Goal: Task Accomplishment & Management: Complete application form

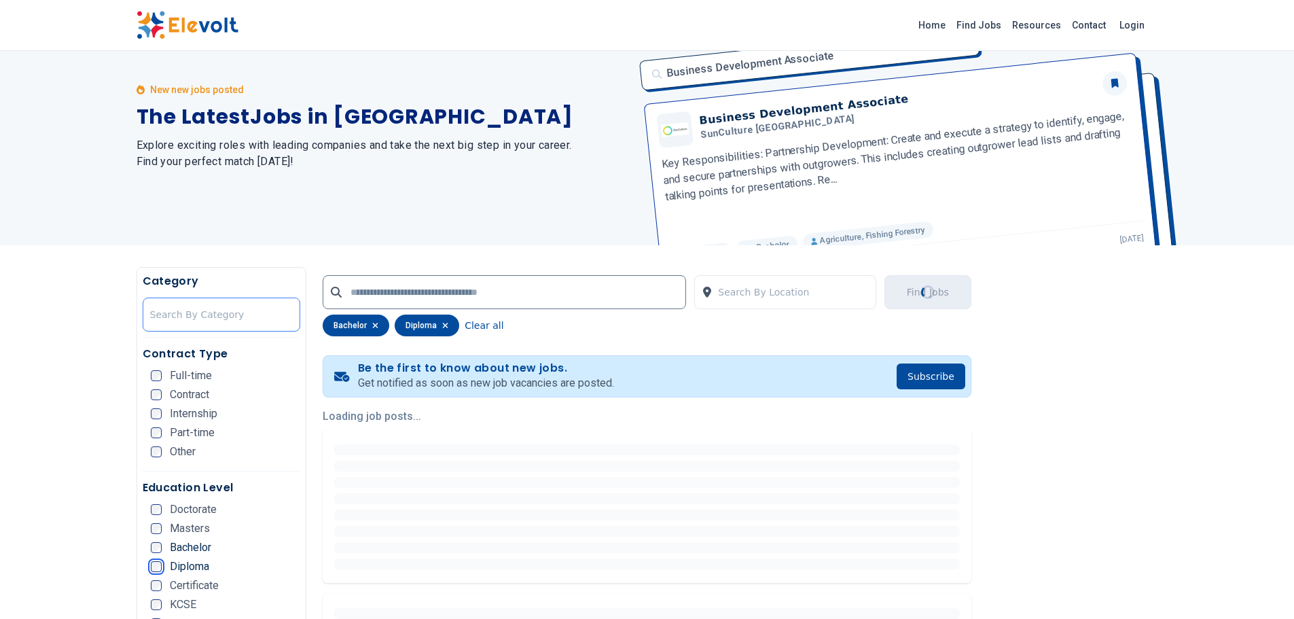
scroll to position [68, 0]
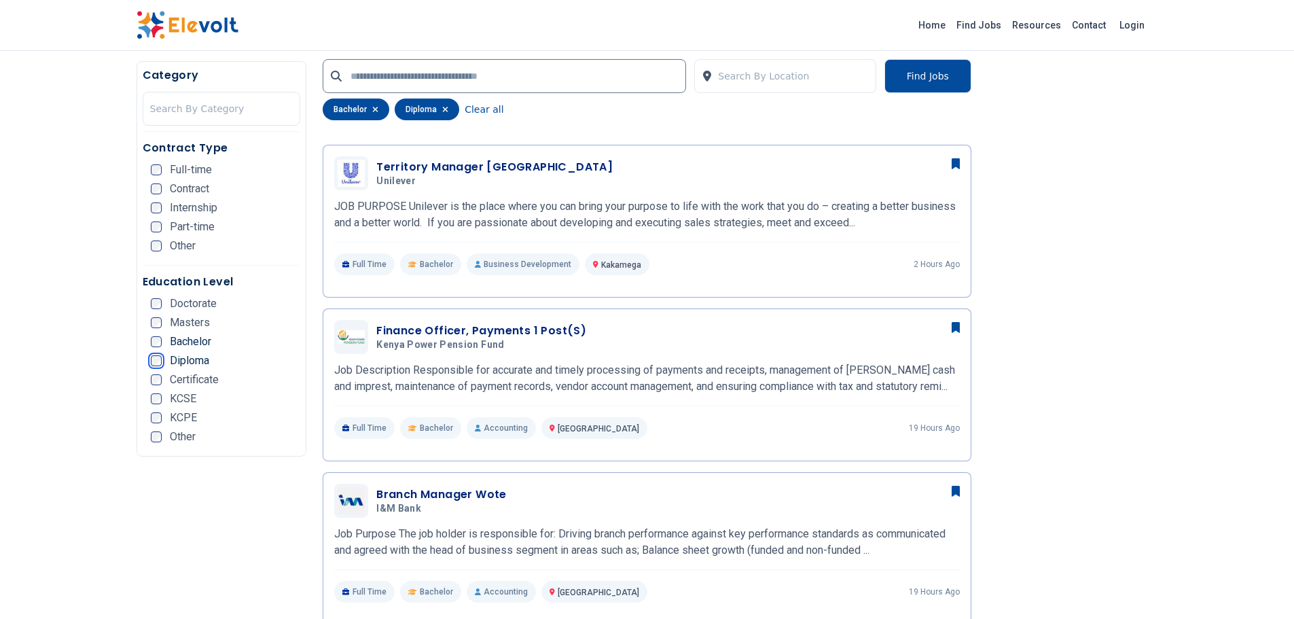
scroll to position [134, 0]
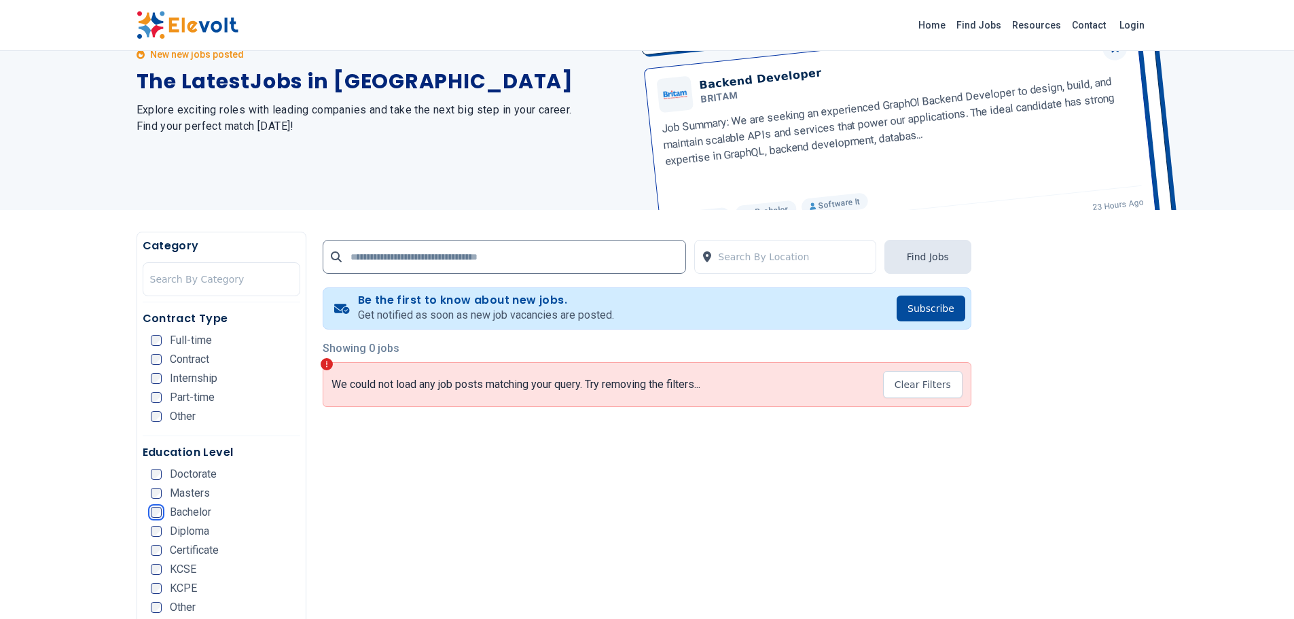
scroll to position [132, 0]
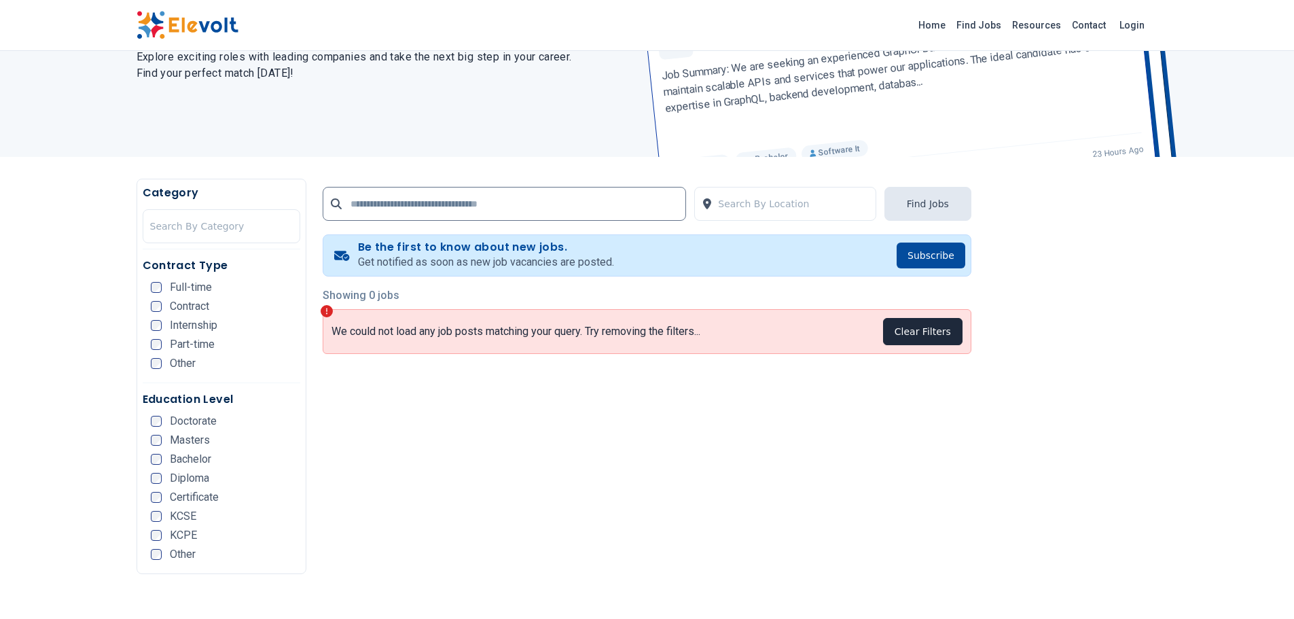
click at [946, 336] on button "Clear Filters" at bounding box center [922, 331] width 79 height 27
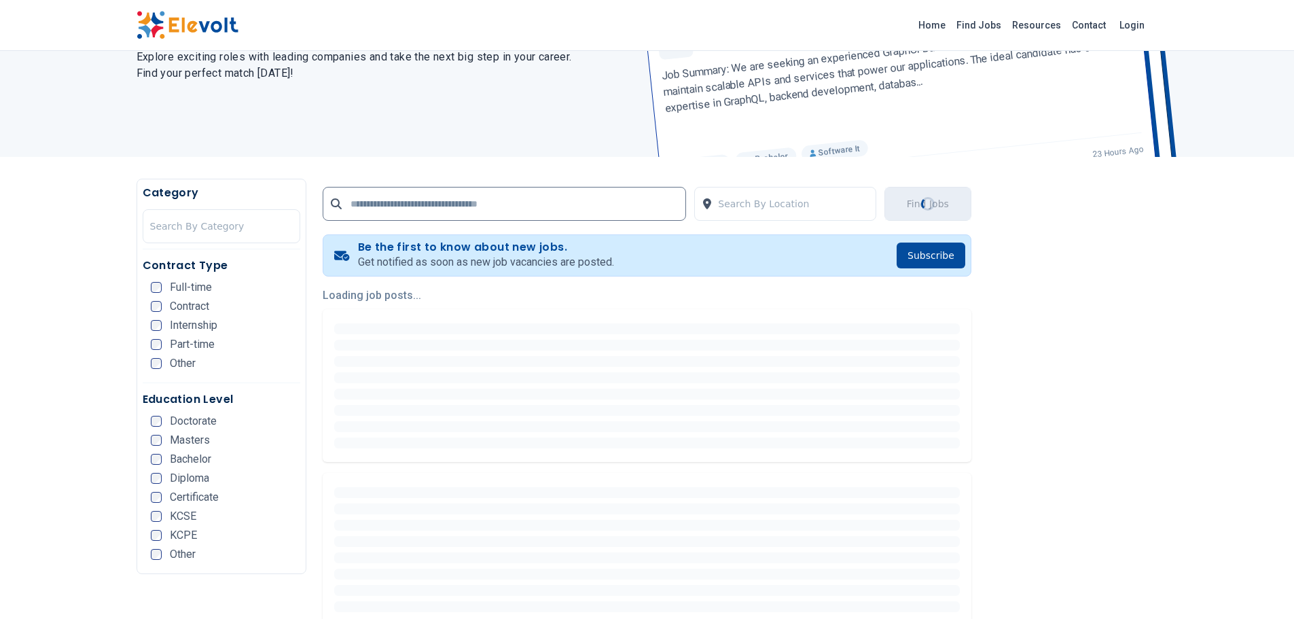
scroll to position [0, 0]
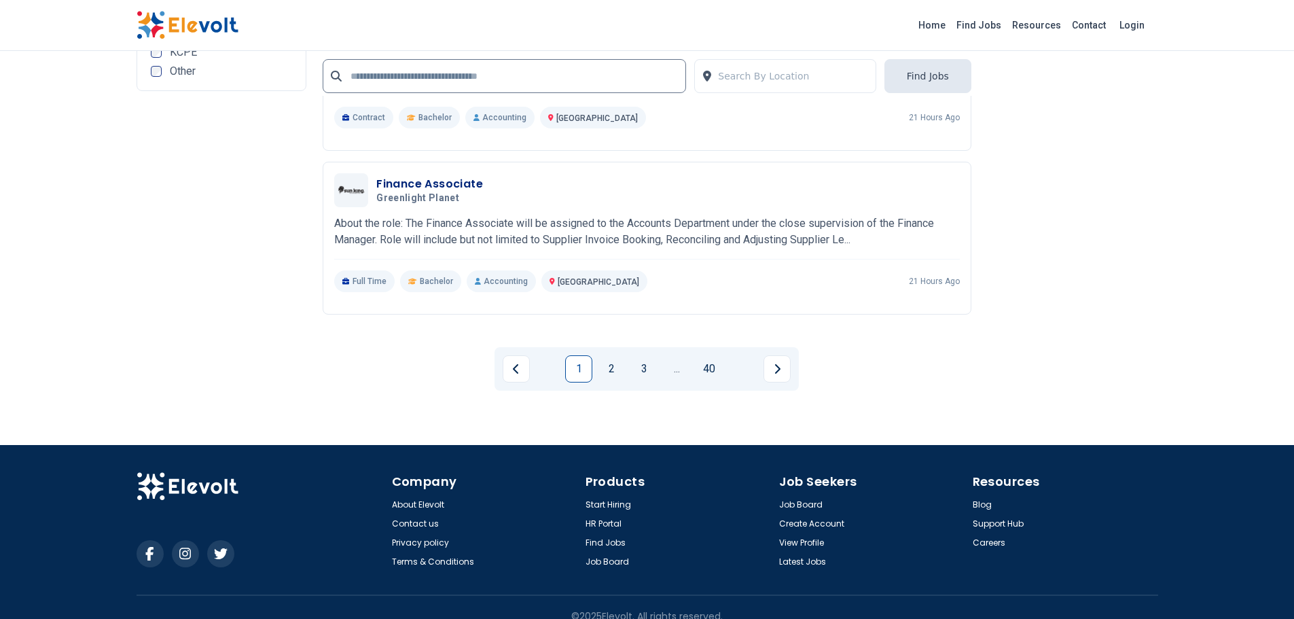
scroll to position [2650, 0]
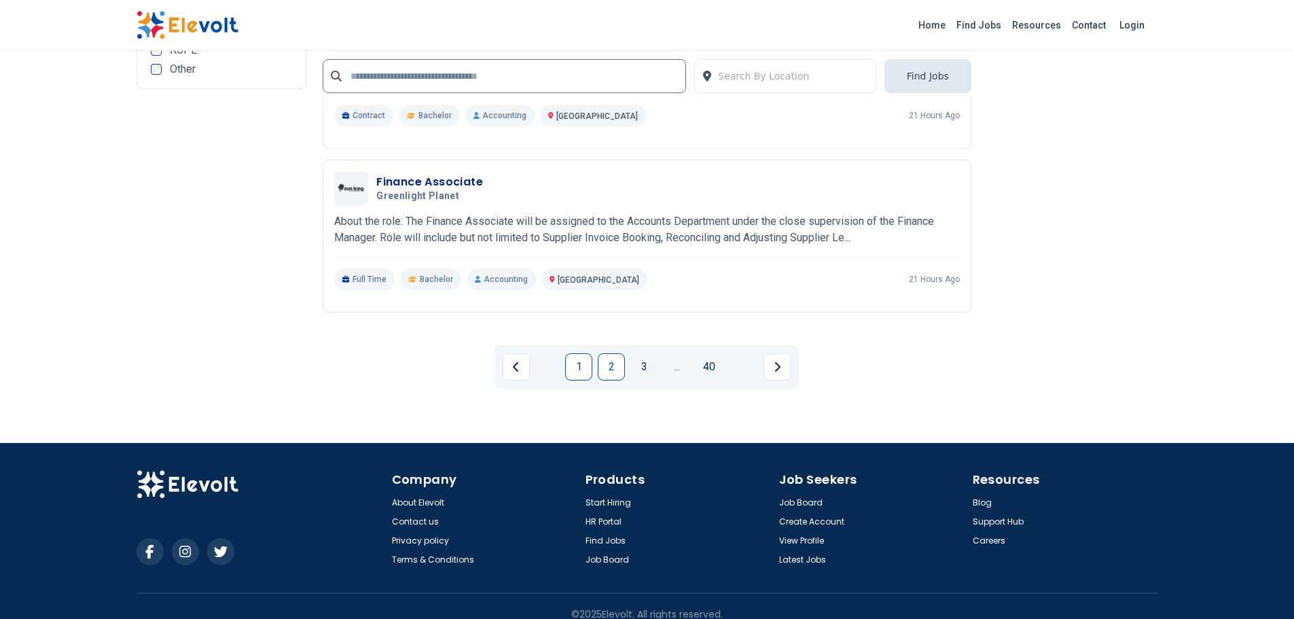
click at [615, 365] on link "2" at bounding box center [611, 366] width 27 height 27
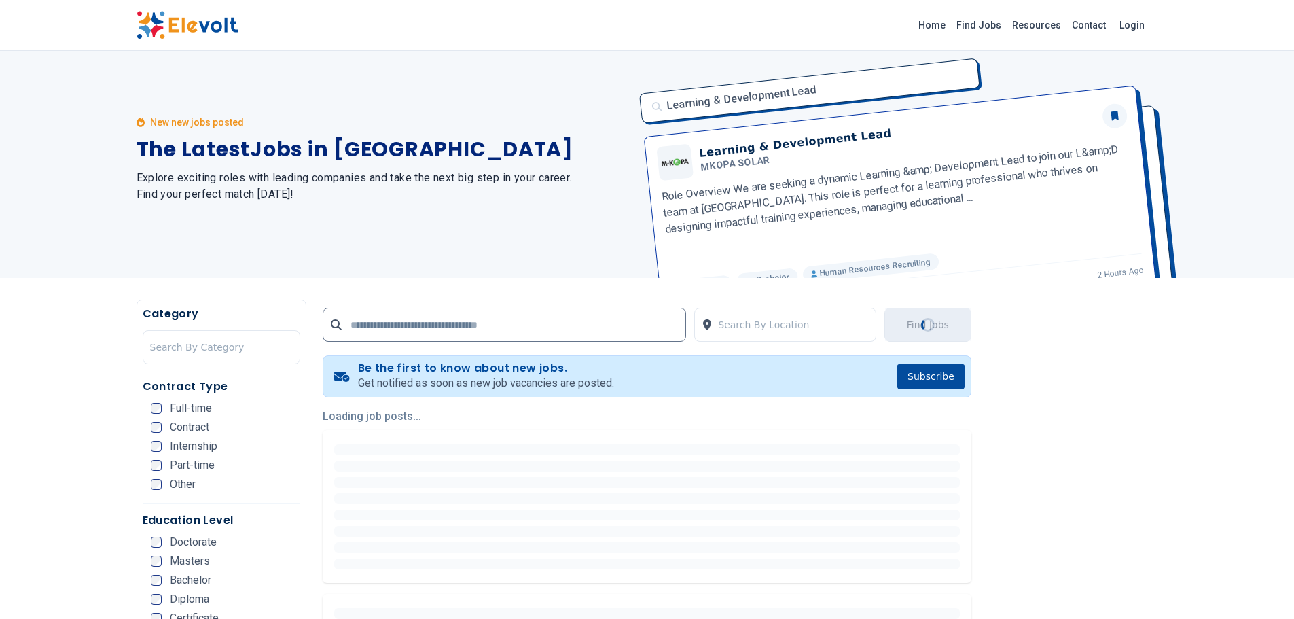
scroll to position [0, 0]
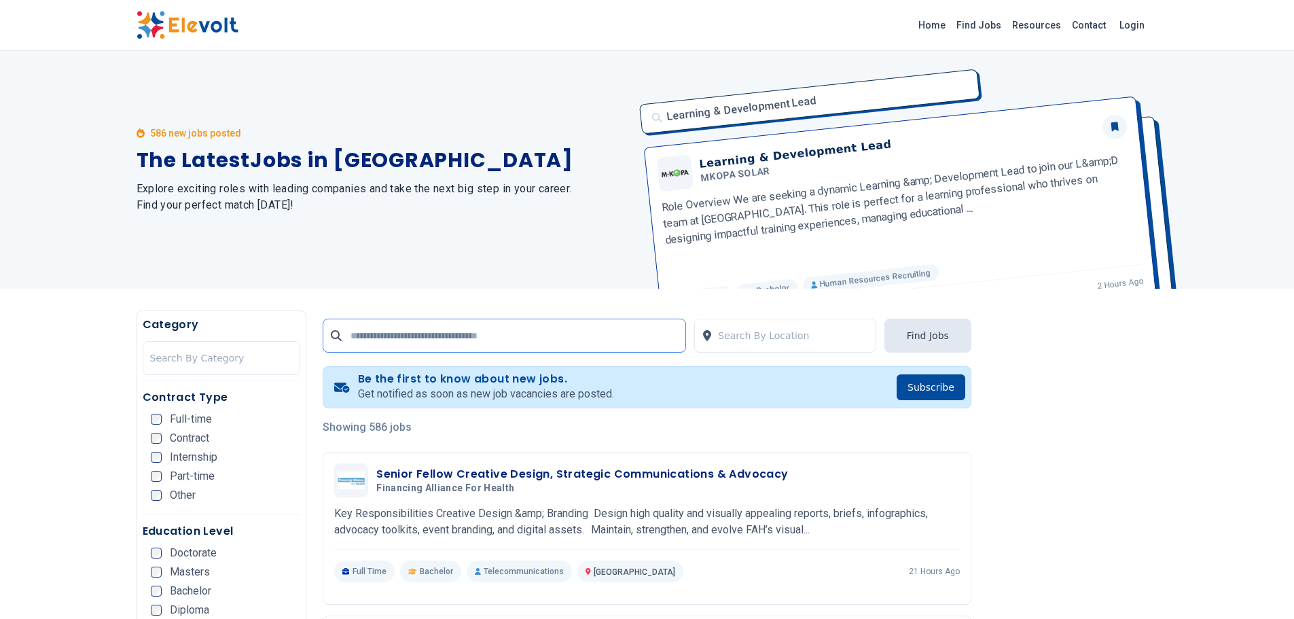
click at [593, 347] on input "text" at bounding box center [505, 336] width 364 height 34
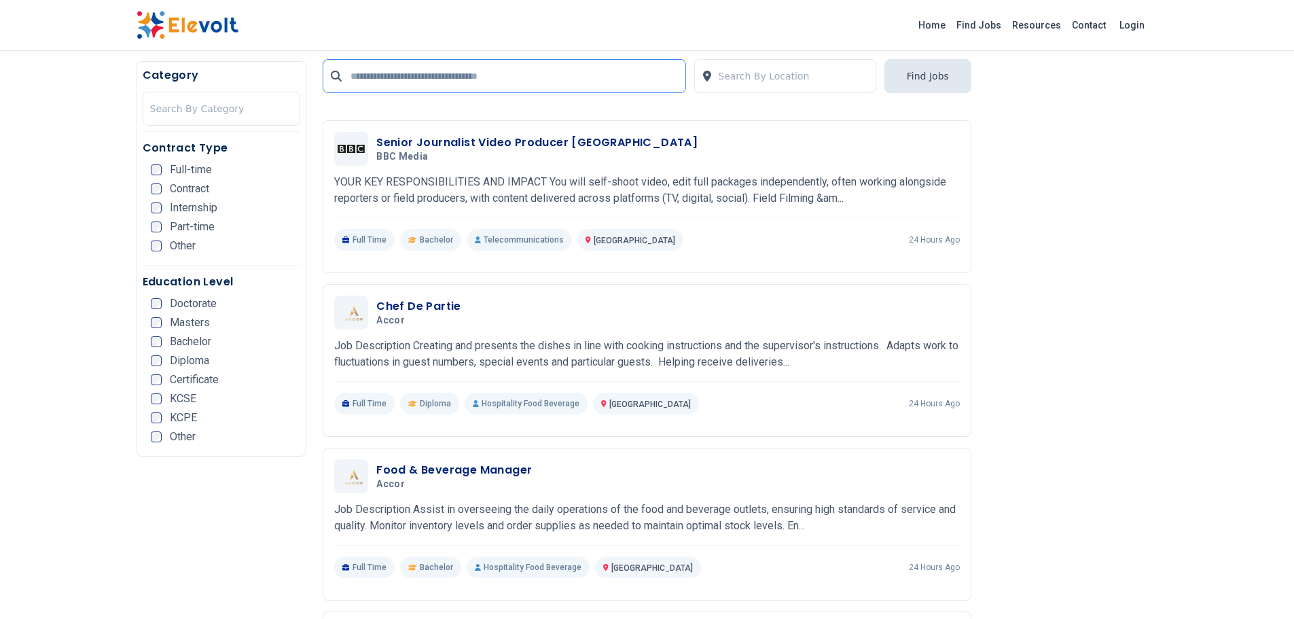
scroll to position [1970, 0]
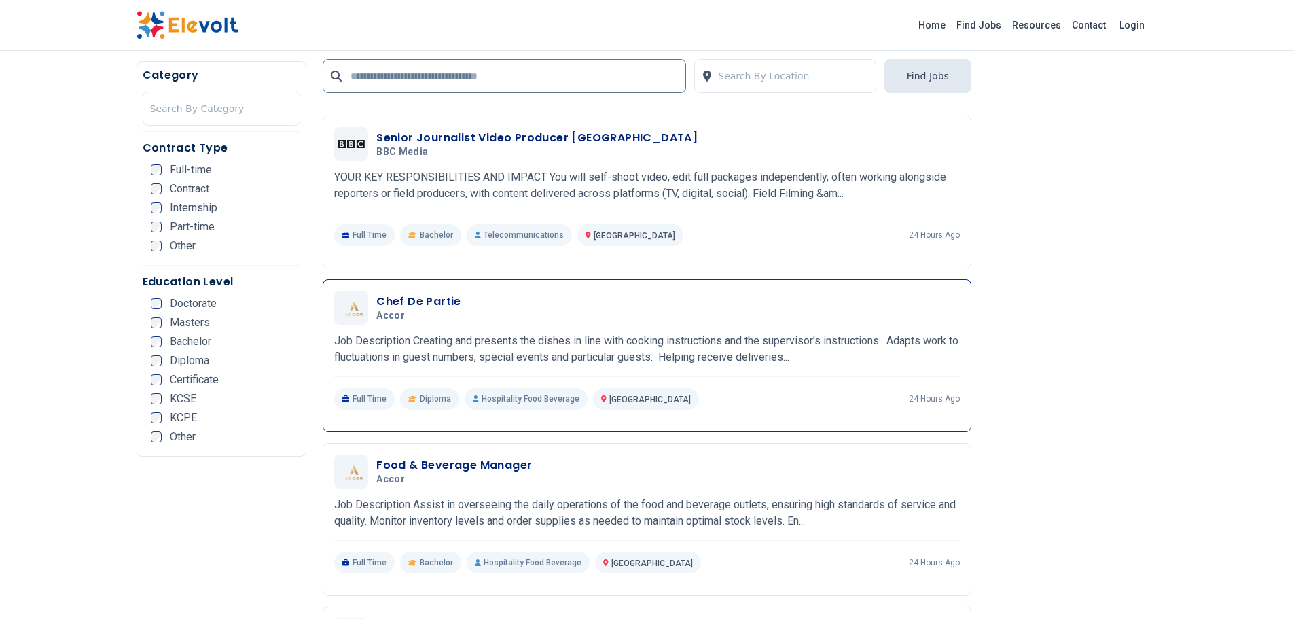
click at [454, 298] on h3 "Chef De Partie" at bounding box center [418, 302] width 85 height 16
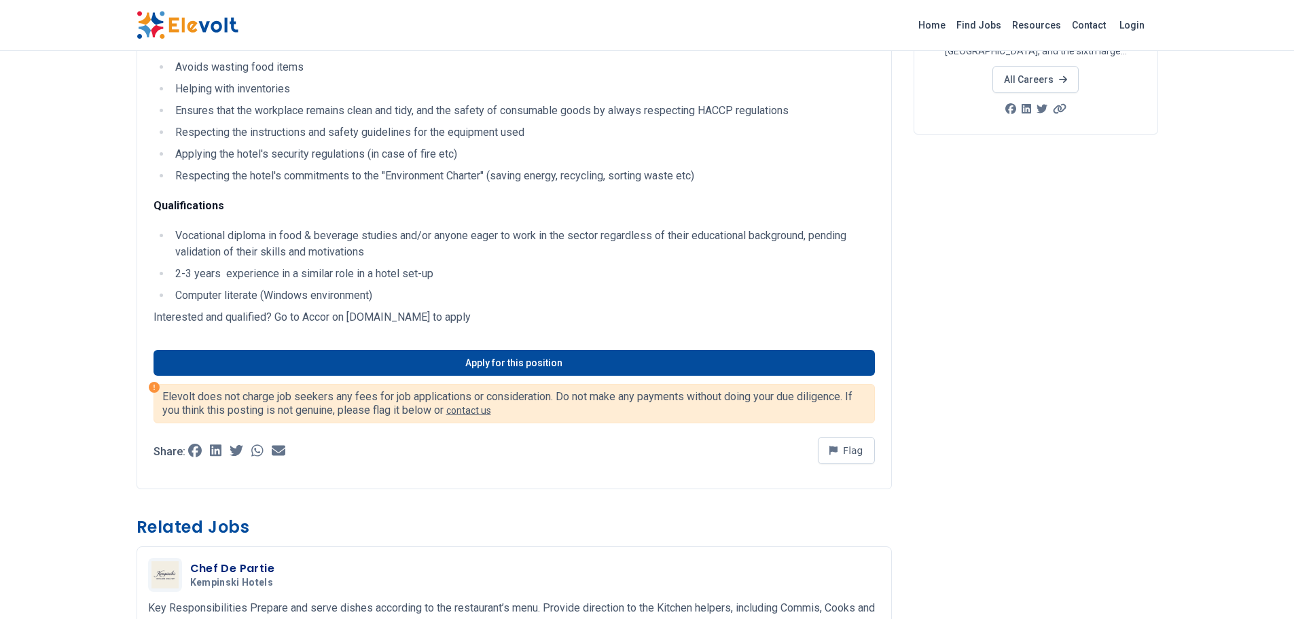
scroll to position [272, 0]
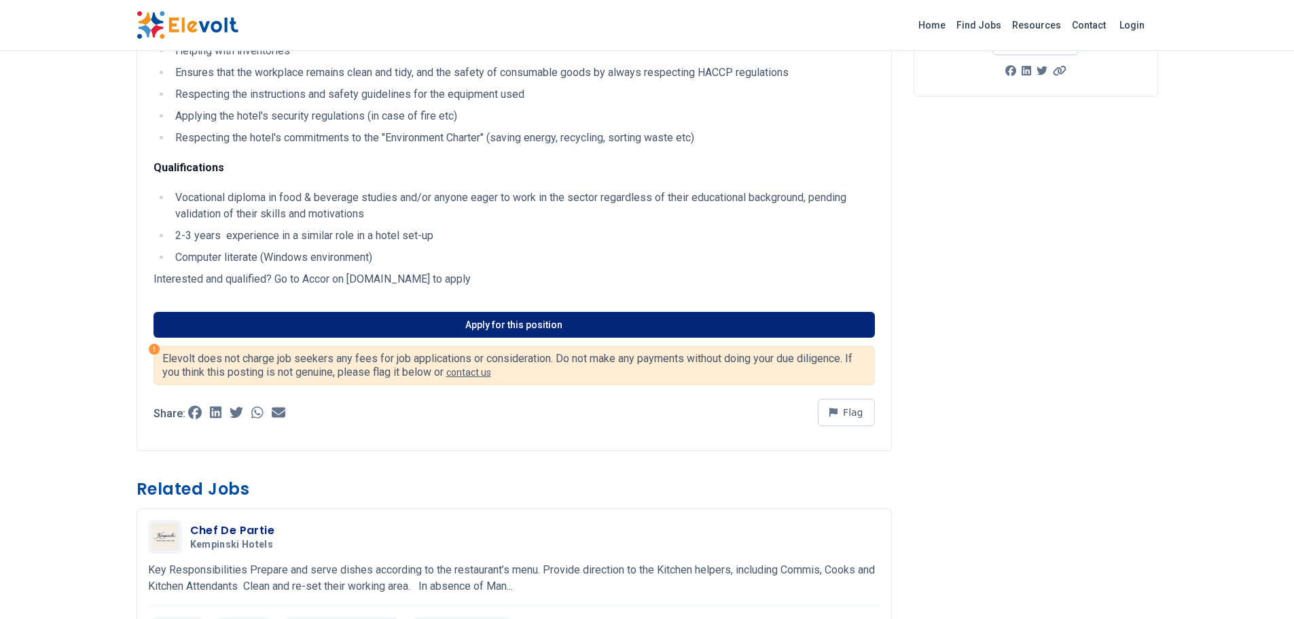
click at [485, 328] on link "Apply for this position" at bounding box center [515, 325] width 722 height 26
